Goal: Task Accomplishment & Management: Use online tool/utility

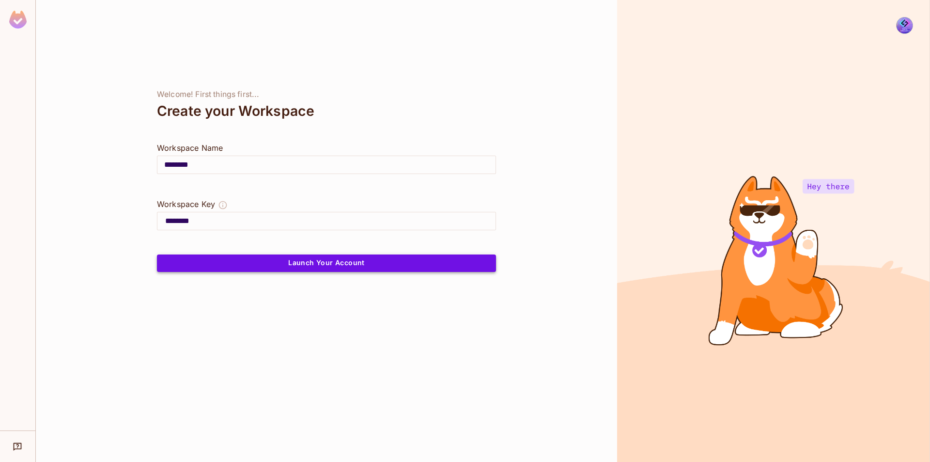
click at [300, 260] on button "Launch Your Account" at bounding box center [326, 262] width 339 height 17
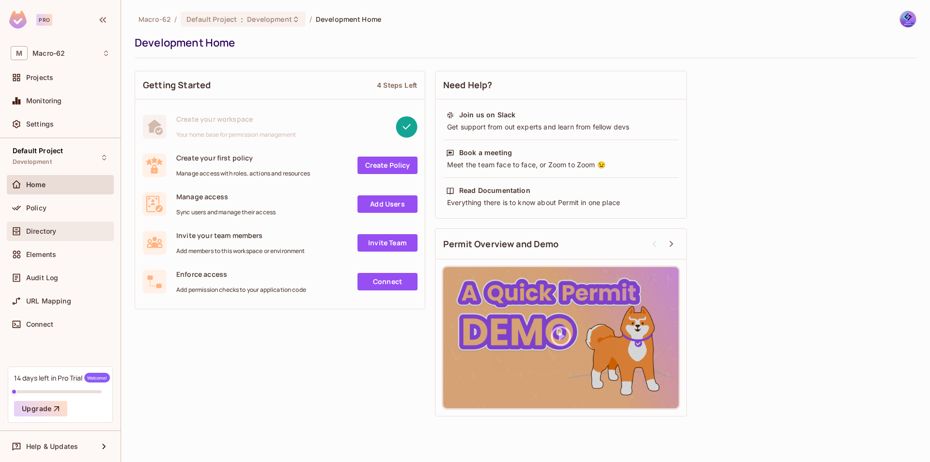
click at [60, 231] on div "Directory" at bounding box center [68, 231] width 84 height 8
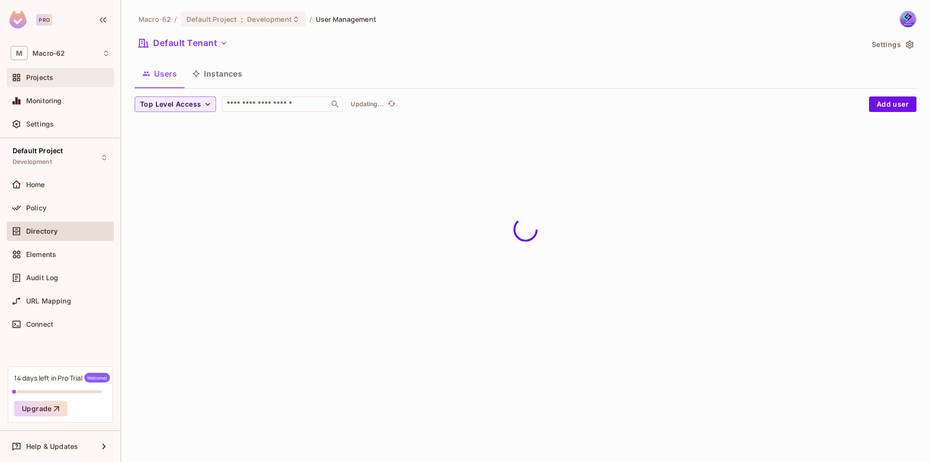
click at [52, 78] on span "Projects" at bounding box center [39, 78] width 27 height 8
